Goal: Navigation & Orientation: Go to known website

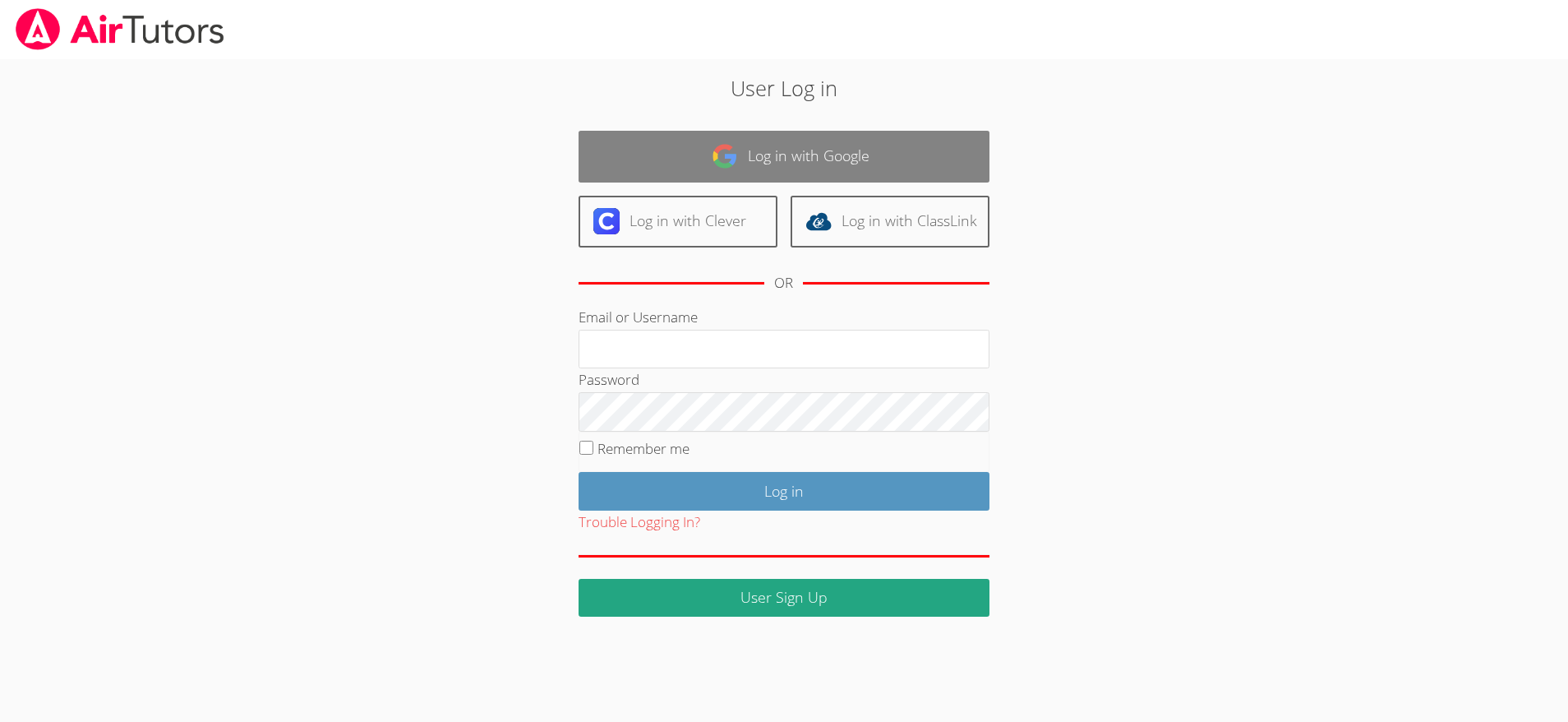
click at [771, 142] on link "Log in with Google" at bounding box center [784, 157] width 411 height 52
